Goal: Use online tool/utility

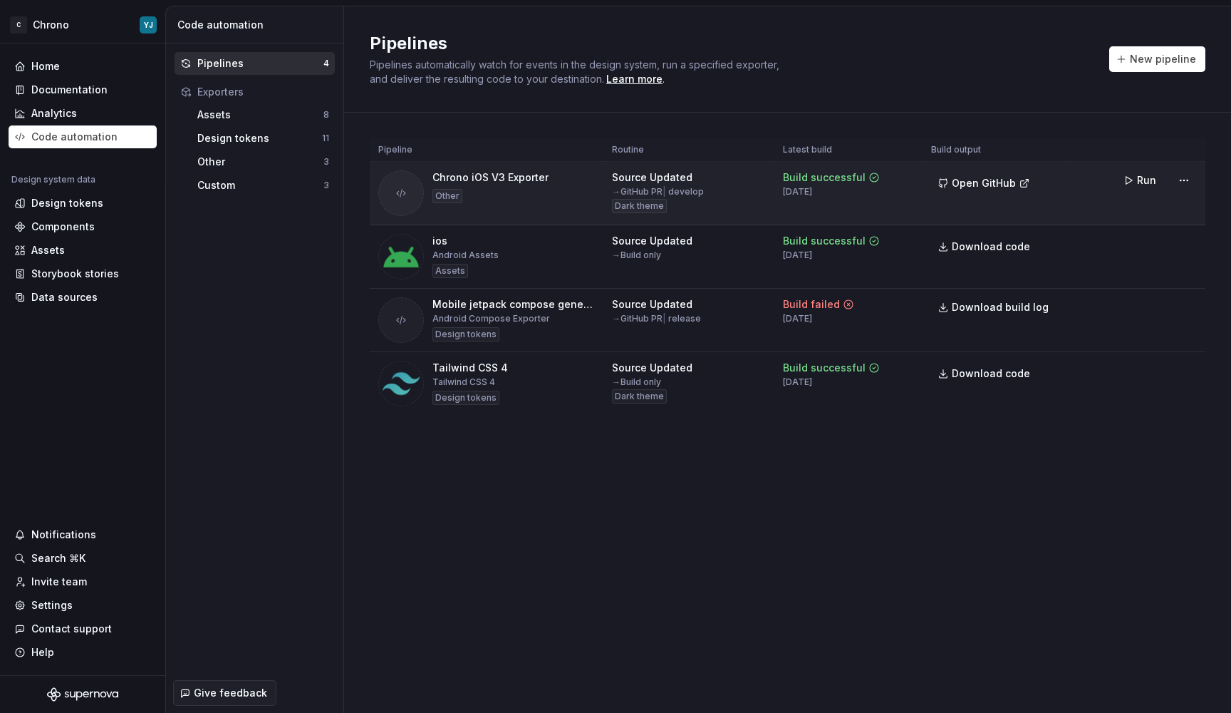
click at [504, 175] on div "Chrono iOS V3 Exporter" at bounding box center [491, 177] width 116 height 14
click at [1187, 176] on html "C Chrono YJ Home Documentation Analytics Code automation Design system data Des…" at bounding box center [615, 356] width 1231 height 713
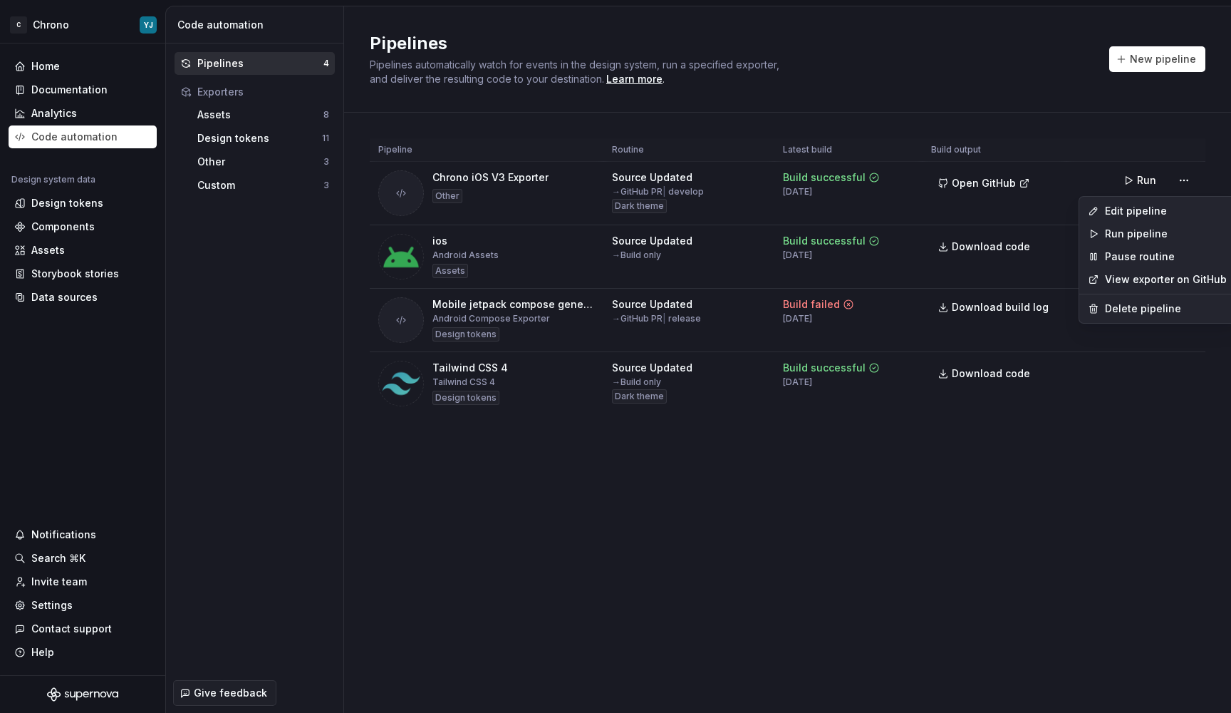
click at [837, 184] on html "C Chrono YJ Home Documentation Analytics Code automation Design system data Des…" at bounding box center [615, 356] width 1231 height 713
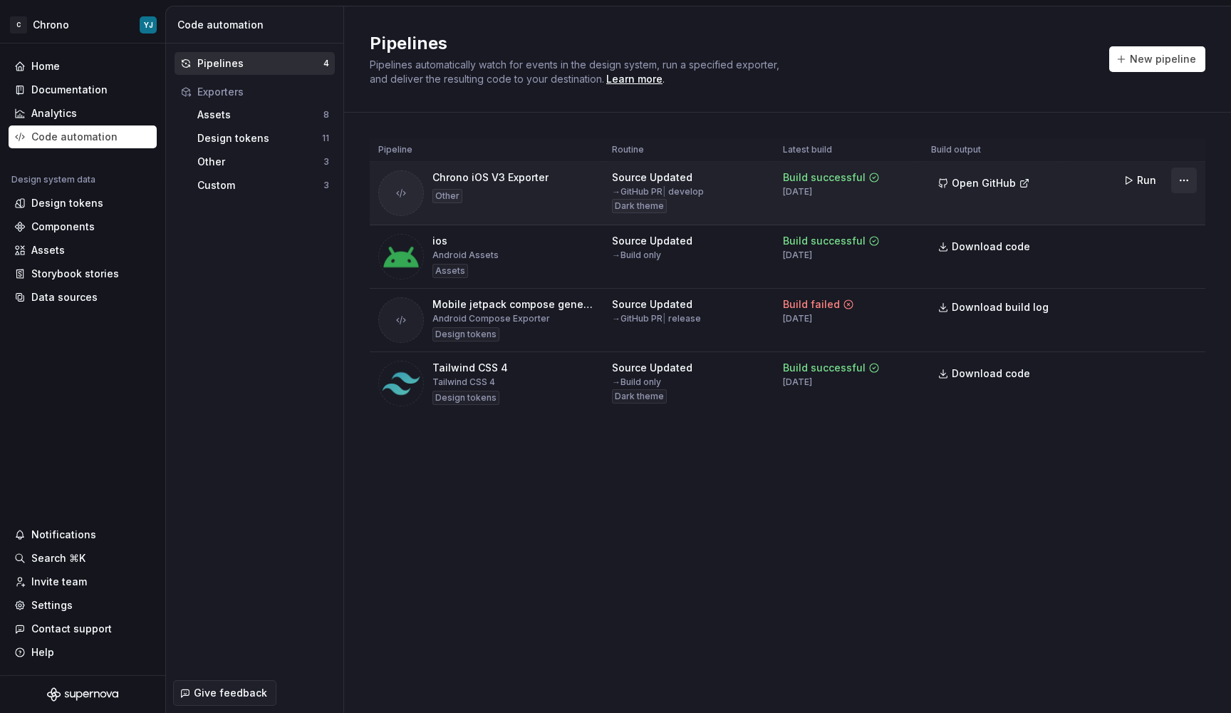
click at [1183, 177] on html "C Chrono YJ Home Documentation Analytics Code automation Design system data Des…" at bounding box center [615, 356] width 1231 height 713
click at [1149, 177] on span "Run" at bounding box center [1146, 180] width 19 height 14
click at [70, 205] on div "Design tokens" at bounding box center [67, 203] width 72 height 14
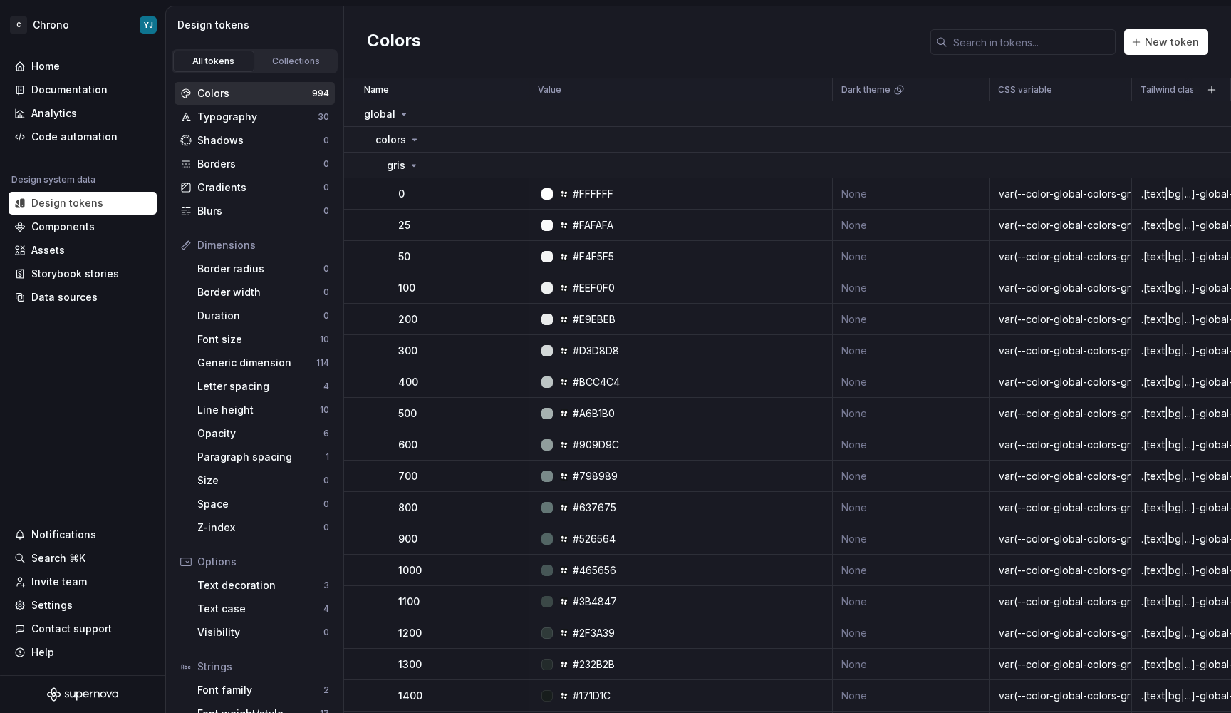
click at [264, 93] on div "Colors" at bounding box center [254, 93] width 115 height 14
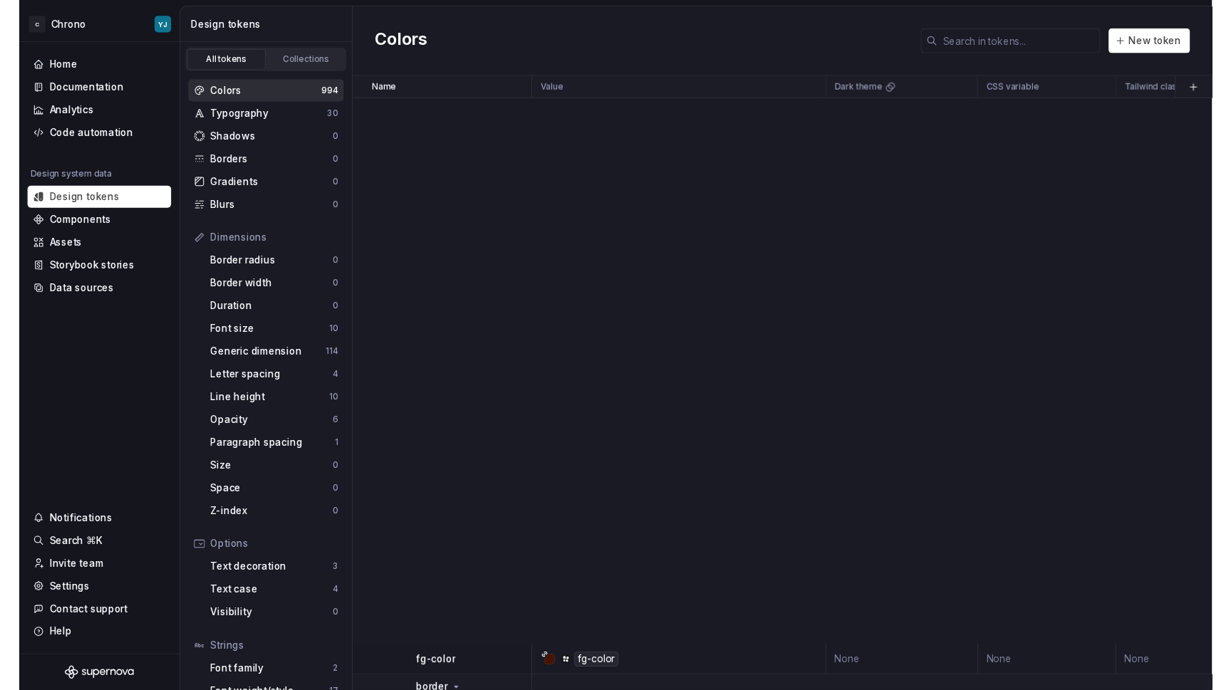
scroll to position [37439, 0]
